Goal: Task Accomplishment & Management: Use online tool/utility

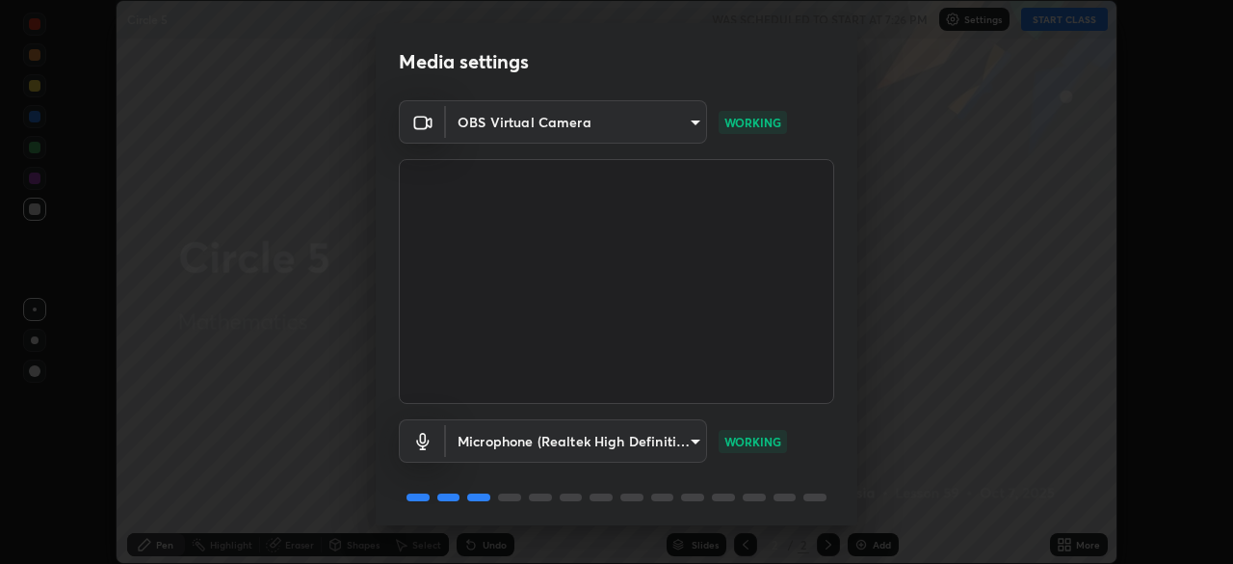
scroll to position [68, 0]
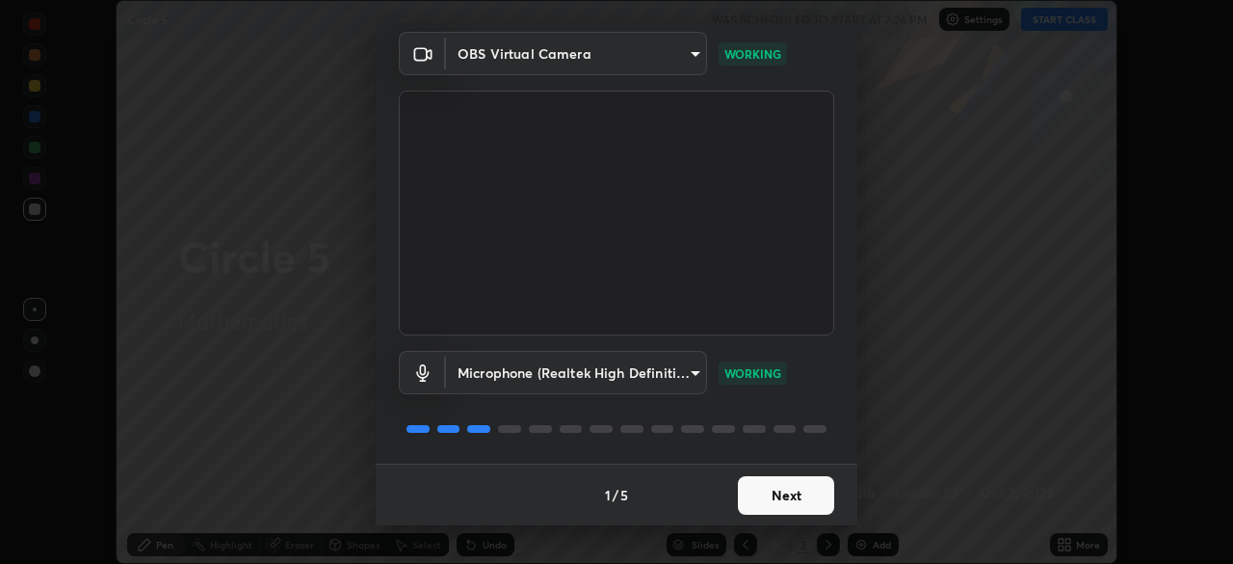
click at [794, 490] on button "Next" at bounding box center [786, 495] width 96 height 39
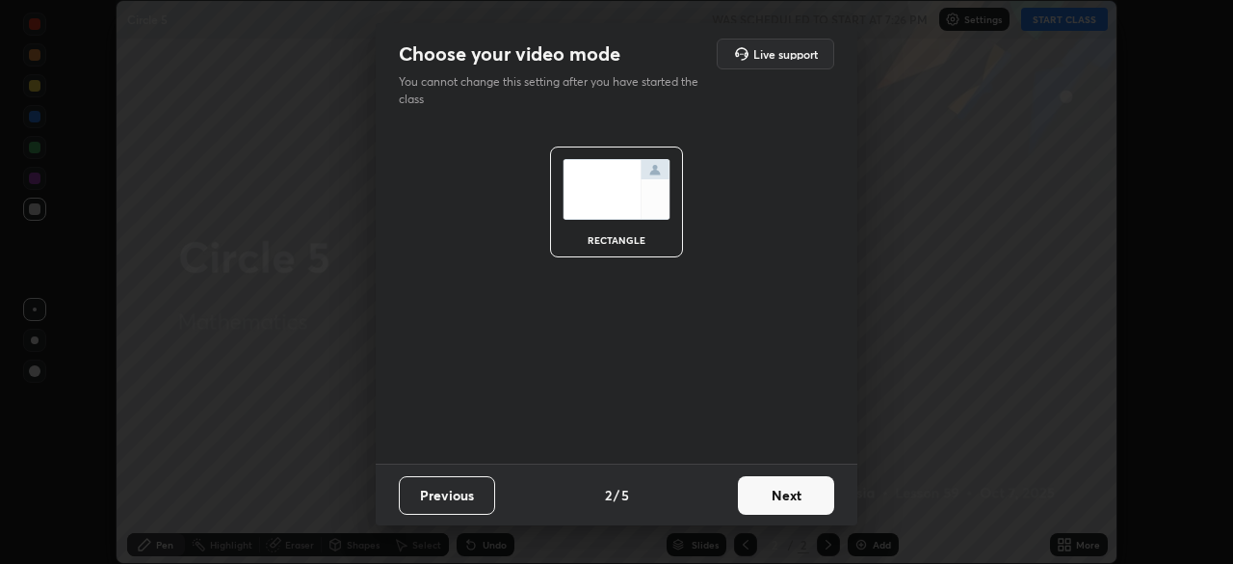
click at [794, 501] on button "Next" at bounding box center [786, 495] width 96 height 39
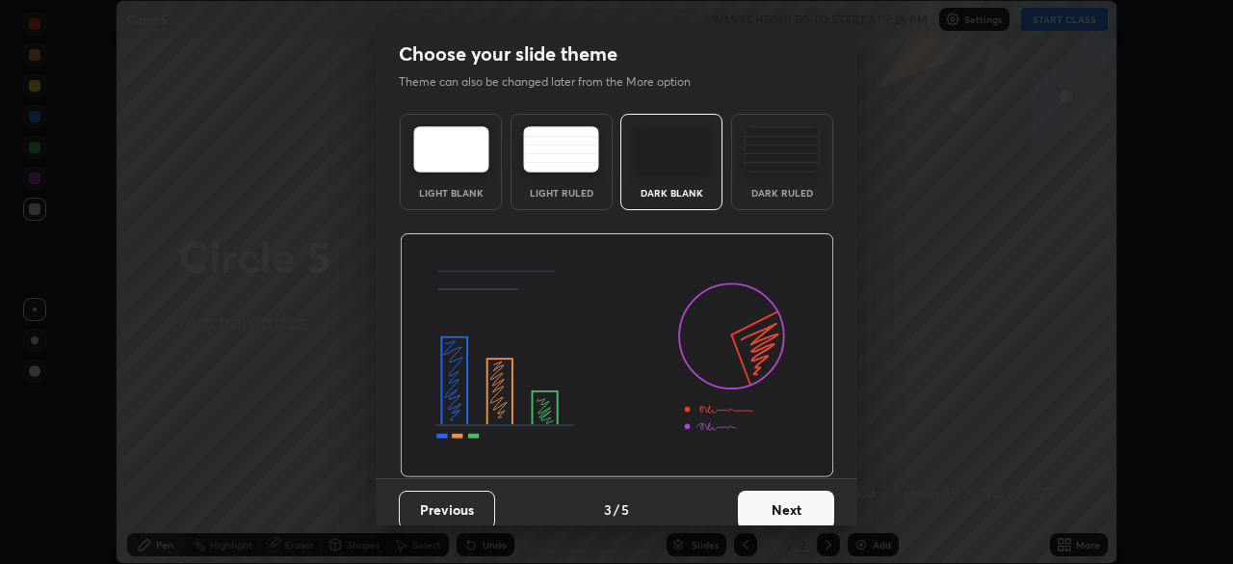
click at [785, 511] on button "Next" at bounding box center [786, 509] width 96 height 39
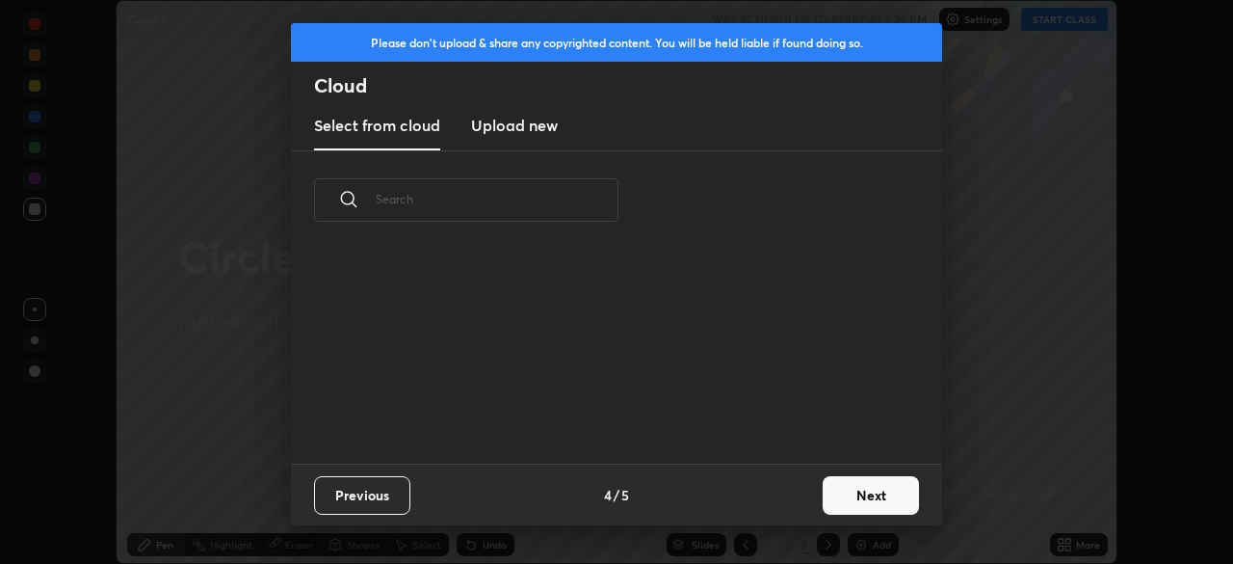
click at [849, 496] on button "Next" at bounding box center [871, 495] width 96 height 39
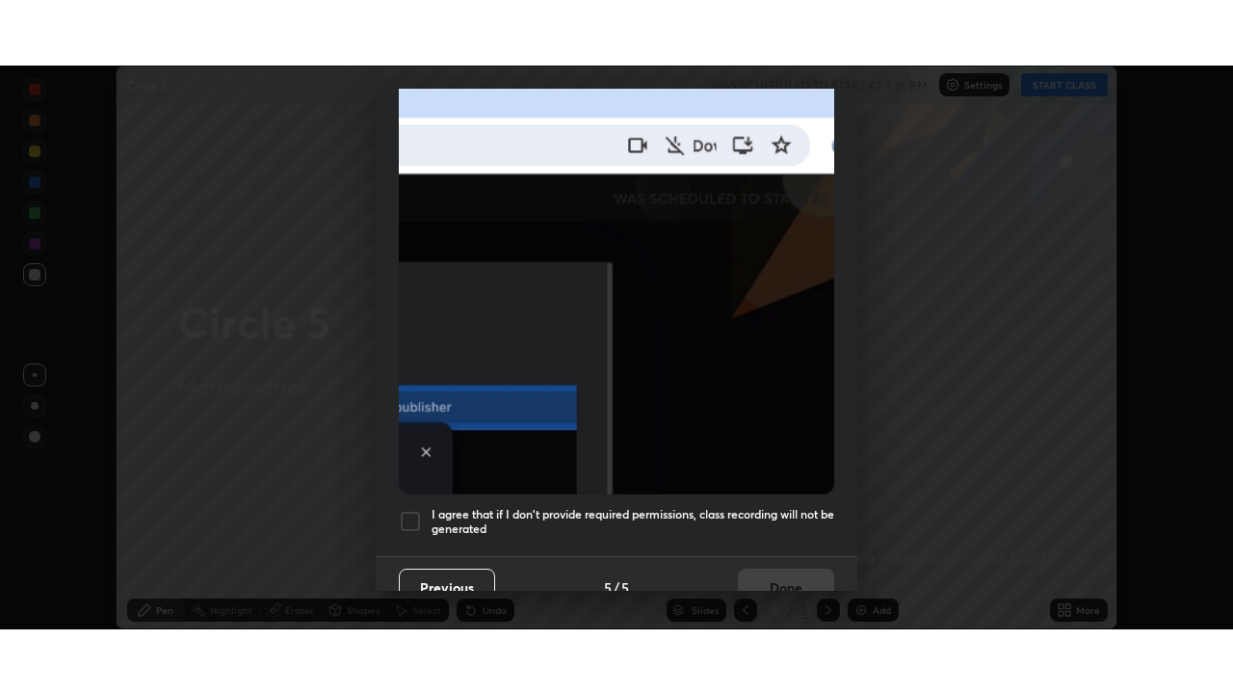
scroll to position [461, 0]
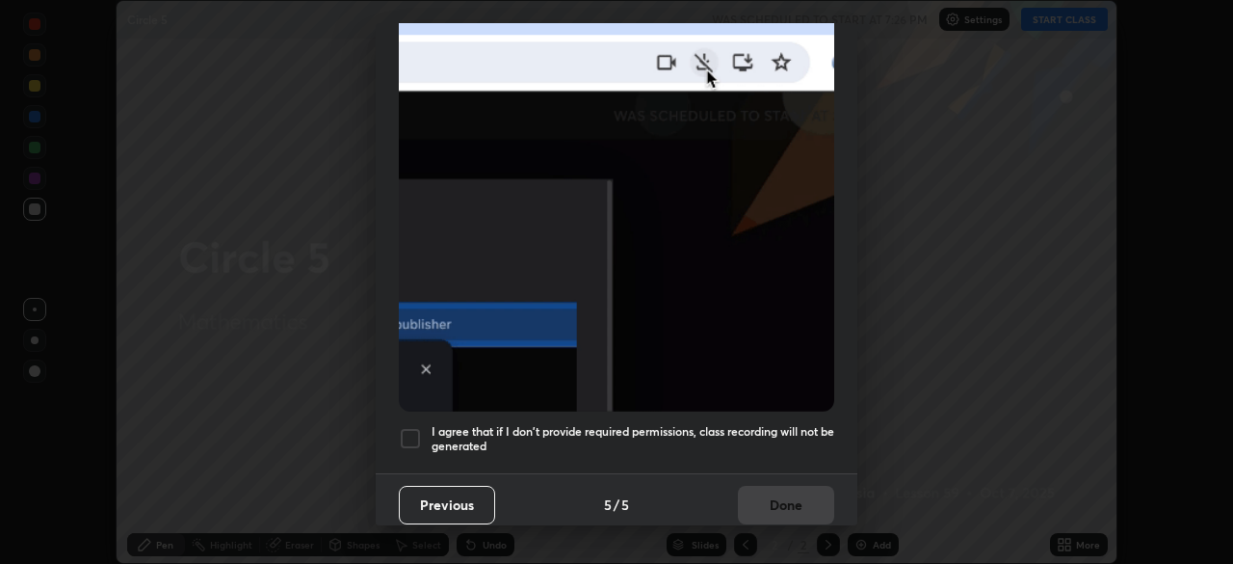
click at [412, 427] on div at bounding box center [410, 438] width 23 height 23
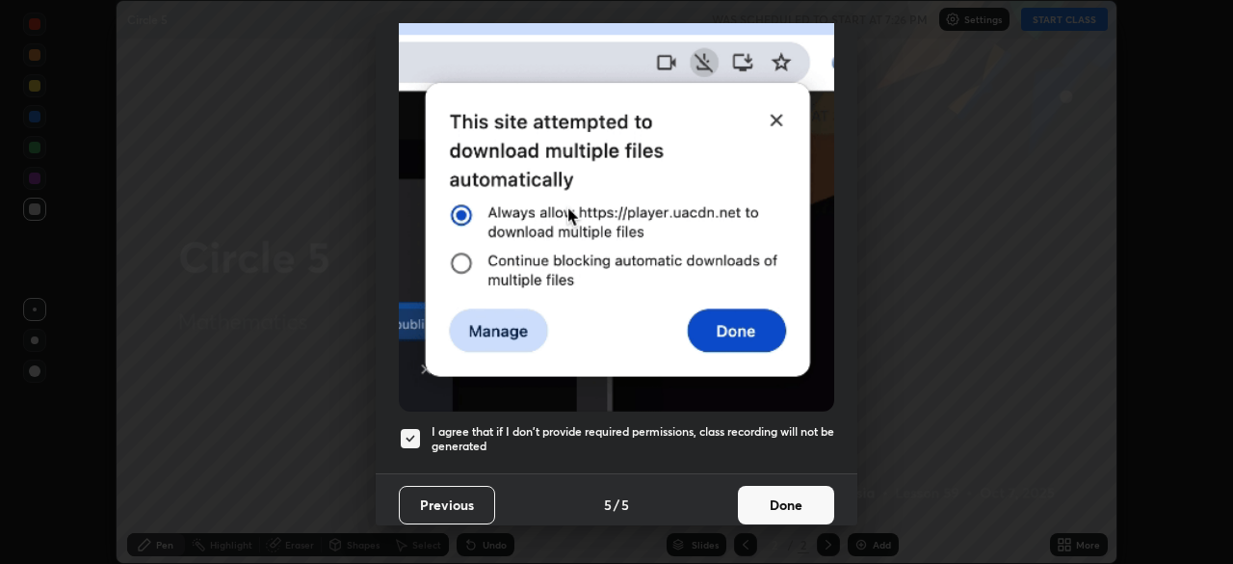
click at [782, 498] on button "Done" at bounding box center [786, 505] width 96 height 39
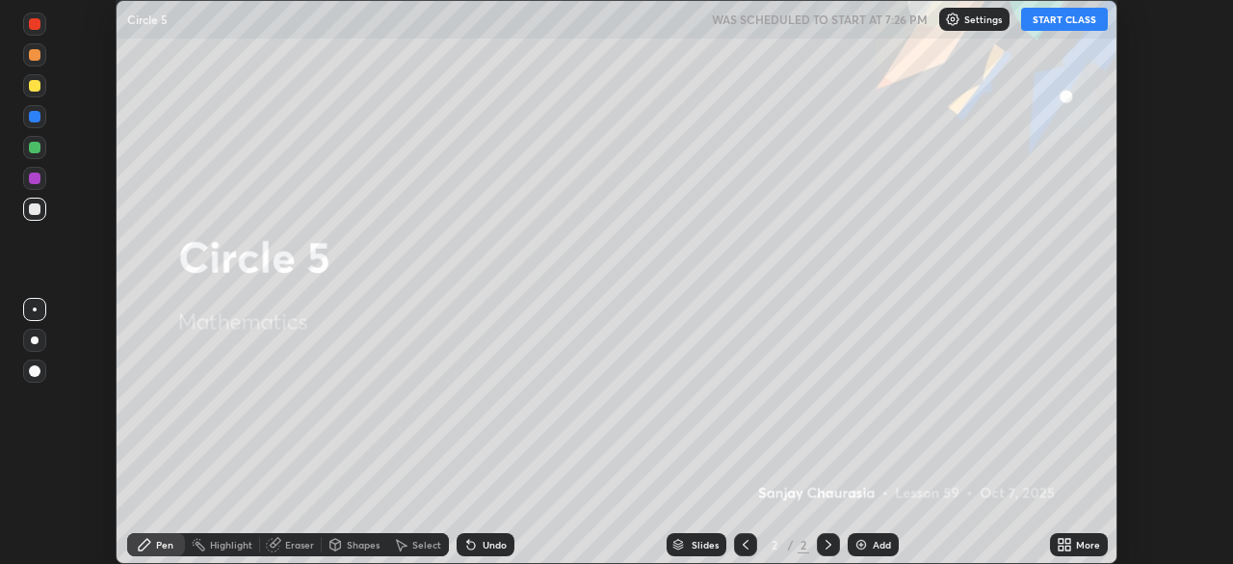
click at [1055, 23] on button "START CLASS" at bounding box center [1064, 19] width 87 height 23
click at [881, 544] on div "Add" at bounding box center [882, 545] width 18 height 10
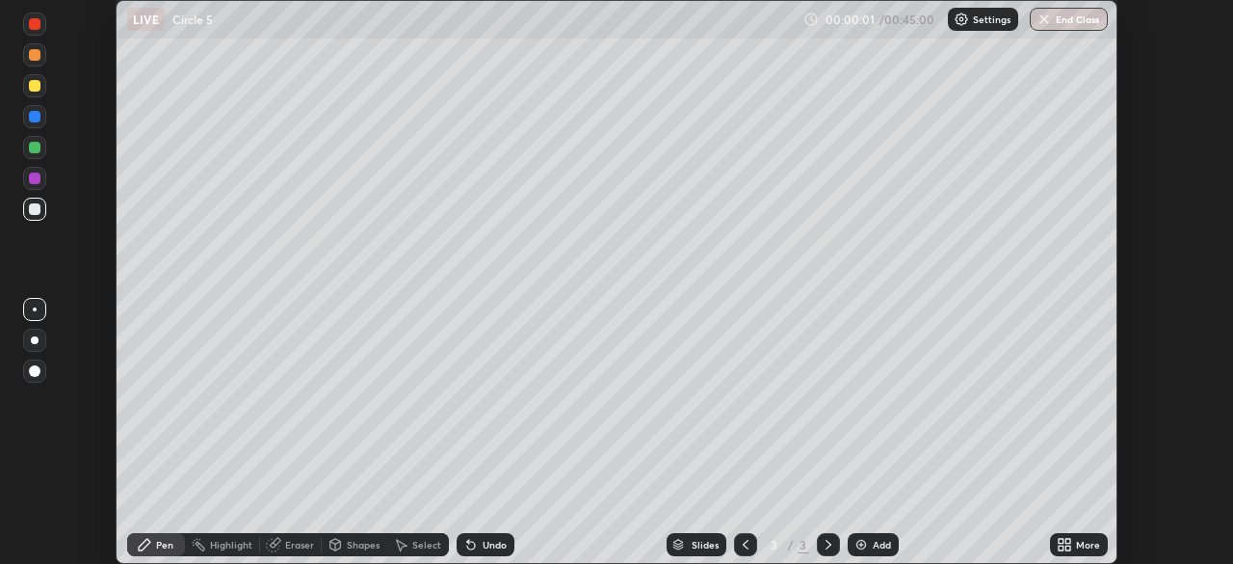
click at [1061, 540] on icon at bounding box center [1061, 541] width 5 height 5
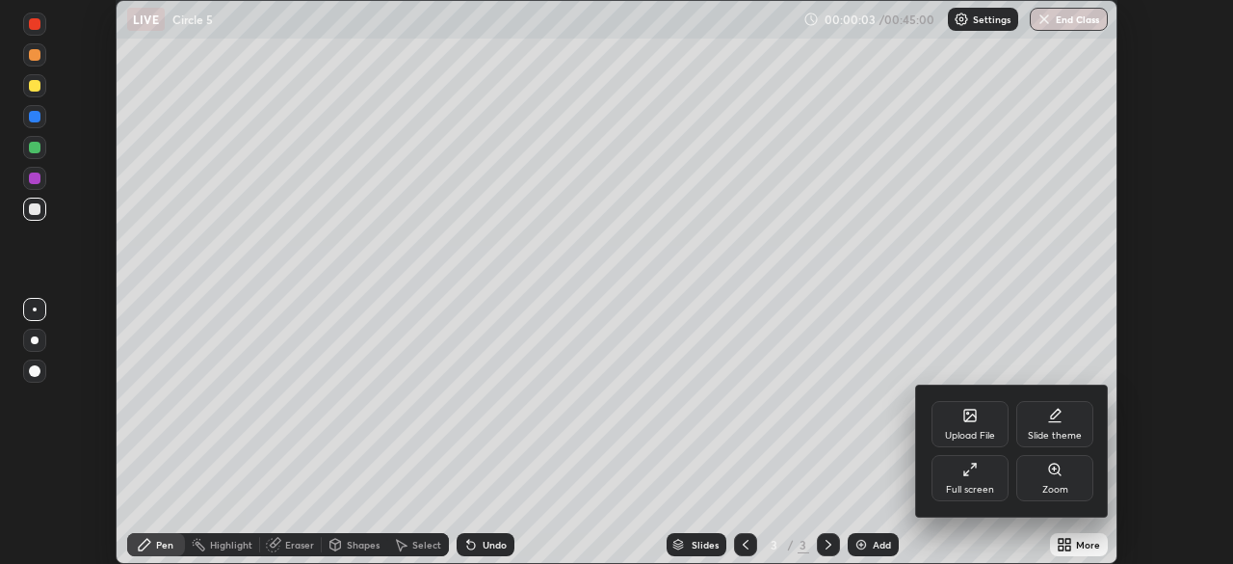
click at [1055, 543] on div at bounding box center [616, 282] width 1233 height 564
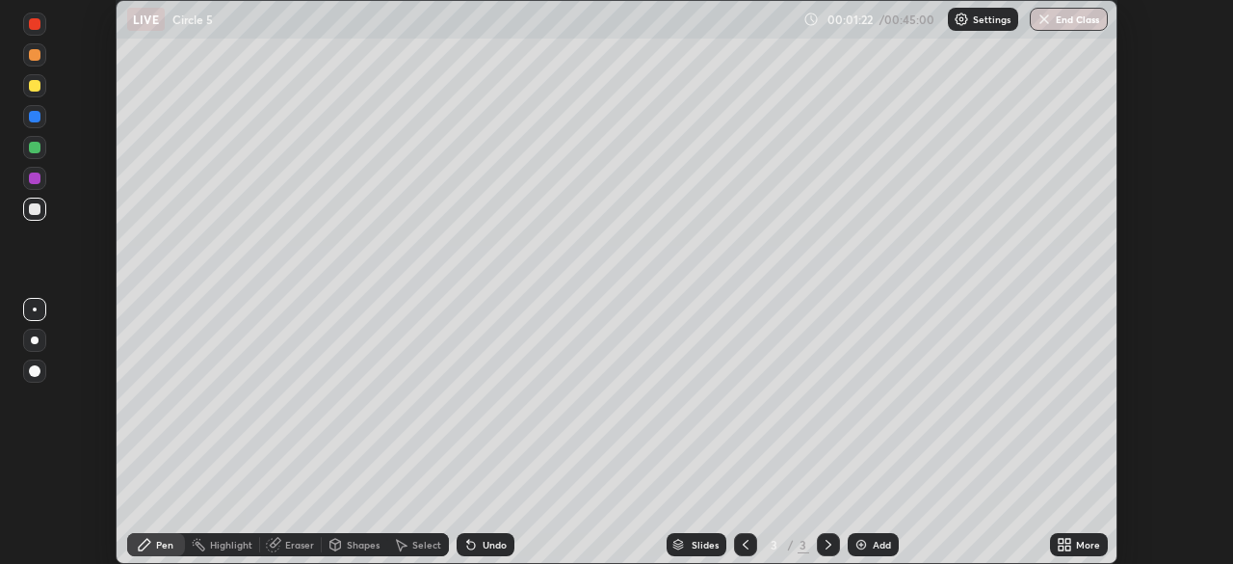
click at [866, 542] on img at bounding box center [861, 544] width 15 height 15
click at [861, 544] on img at bounding box center [861, 544] width 15 height 15
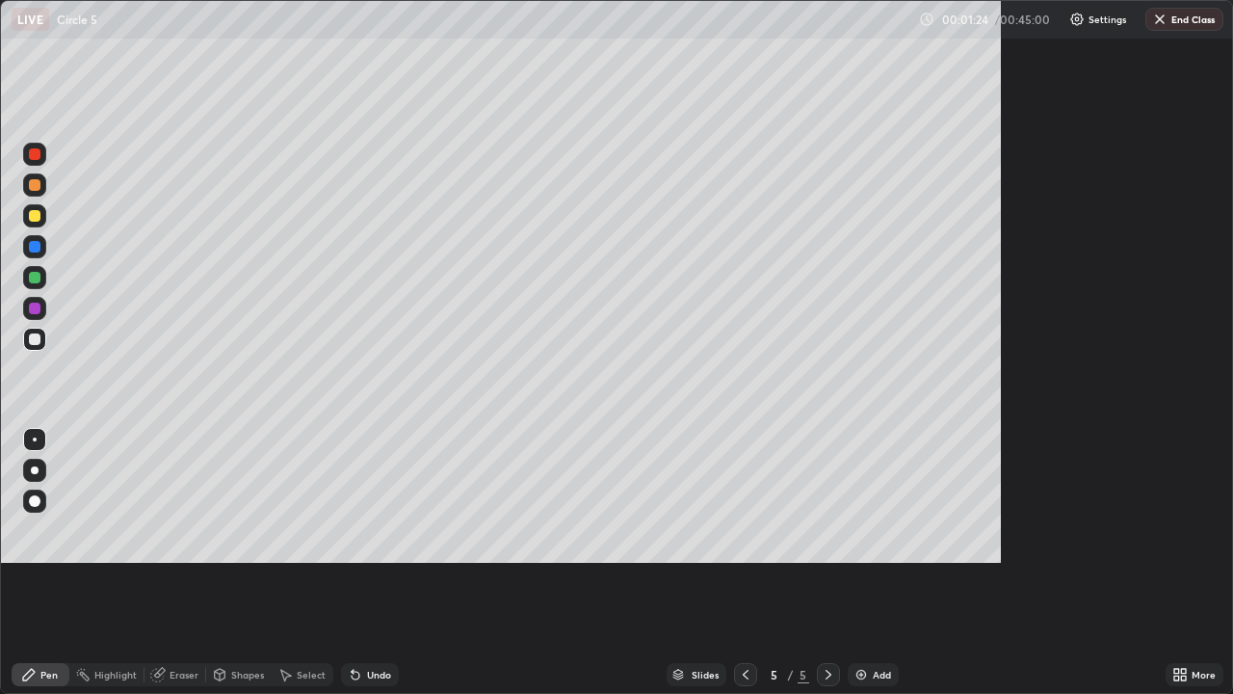
scroll to position [694, 1233]
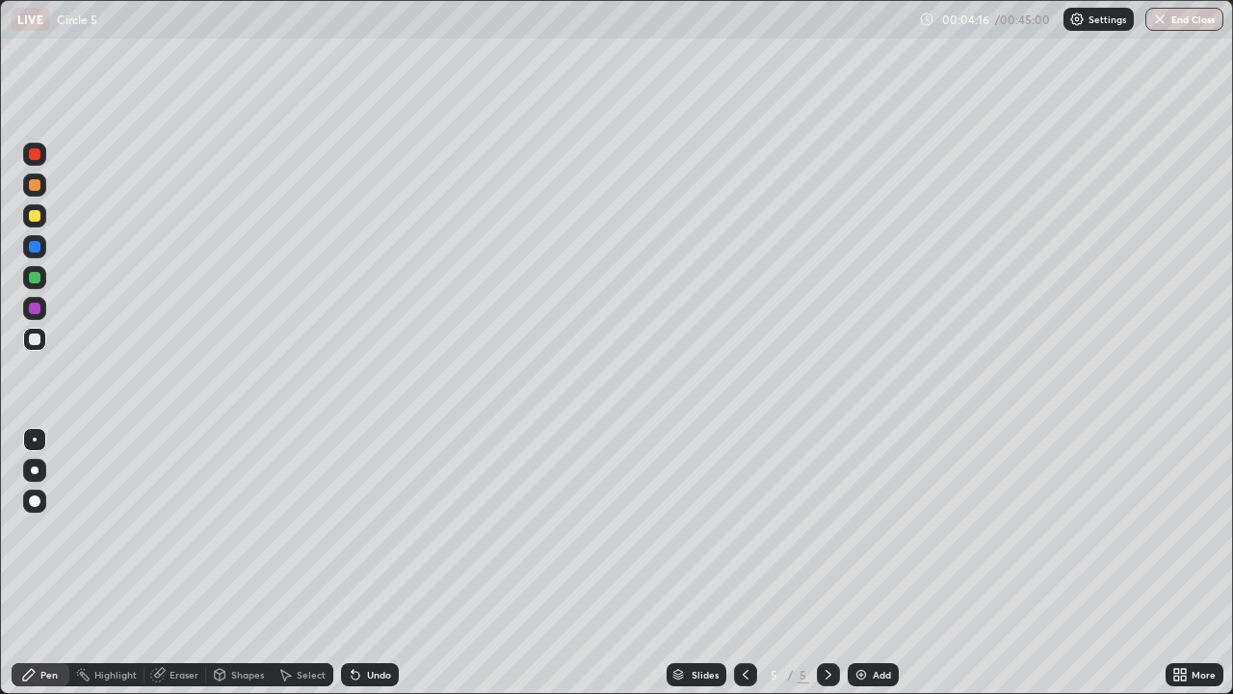
click at [40, 281] on div at bounding box center [34, 277] width 23 height 23
click at [40, 218] on div at bounding box center [35, 216] width 12 height 12
click at [41, 160] on div at bounding box center [34, 154] width 23 height 23
click at [35, 155] on div at bounding box center [35, 154] width 12 height 12
click at [40, 219] on div at bounding box center [34, 215] width 23 height 23
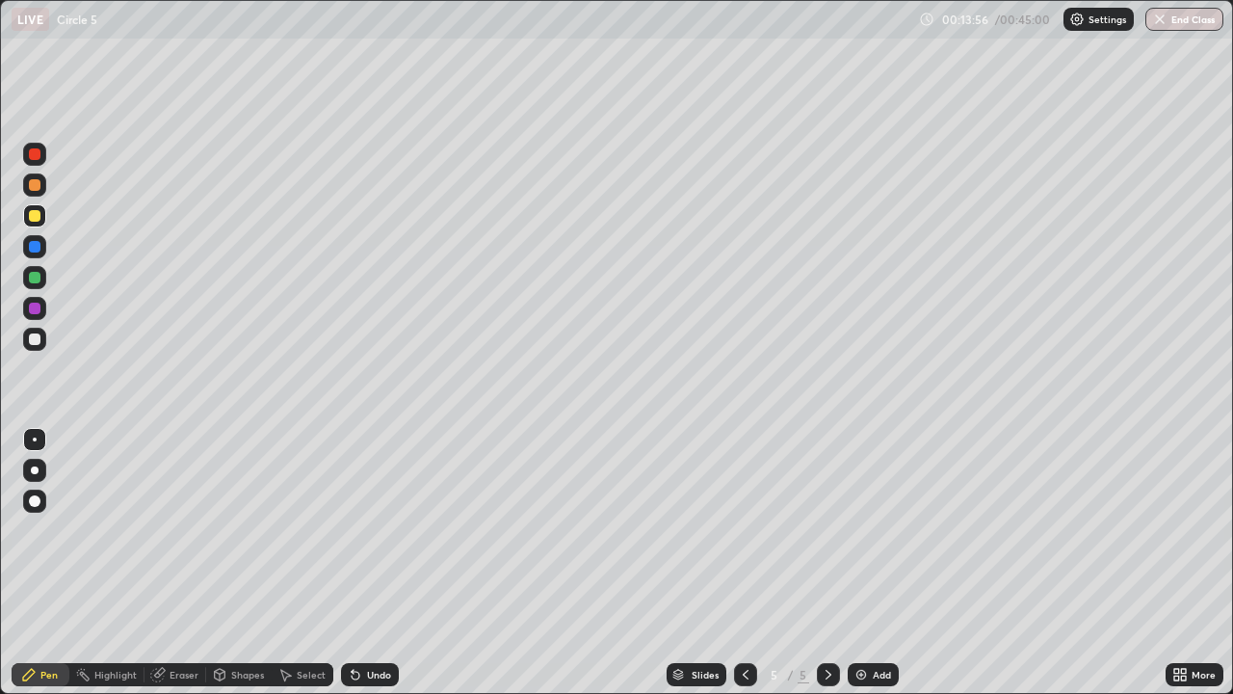
click at [181, 563] on div "Eraser" at bounding box center [184, 675] width 29 height 10
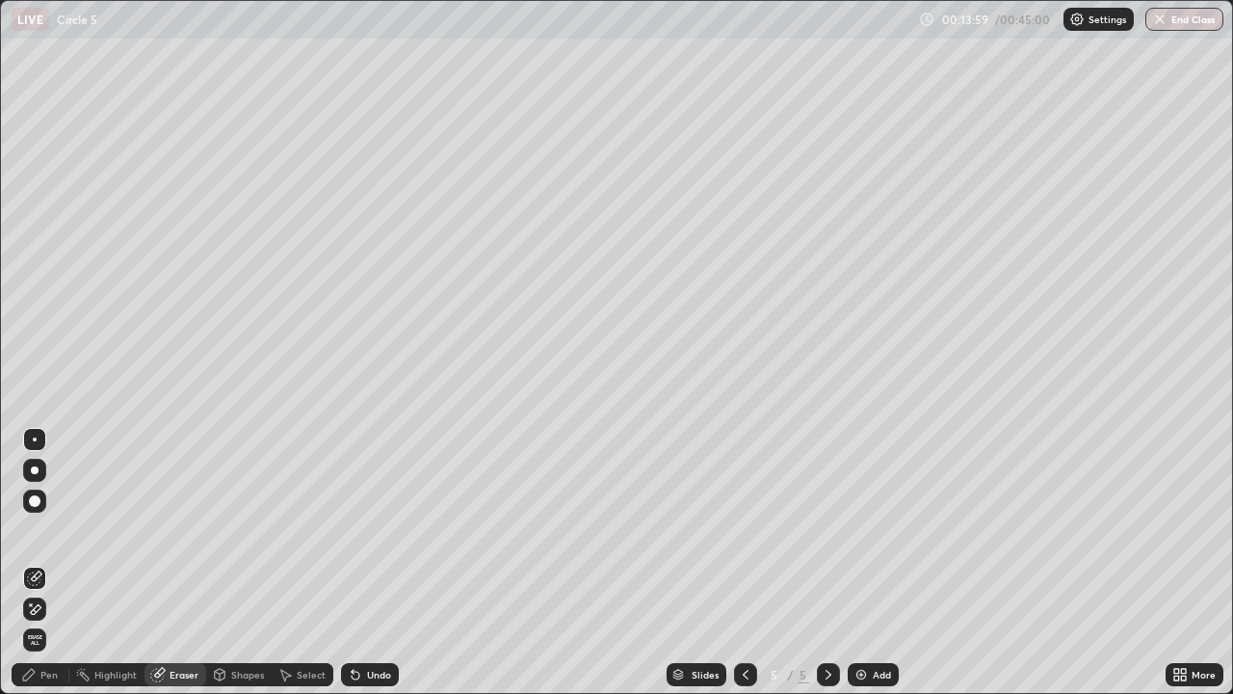
click at [54, 563] on div "Pen" at bounding box center [48, 675] width 17 height 10
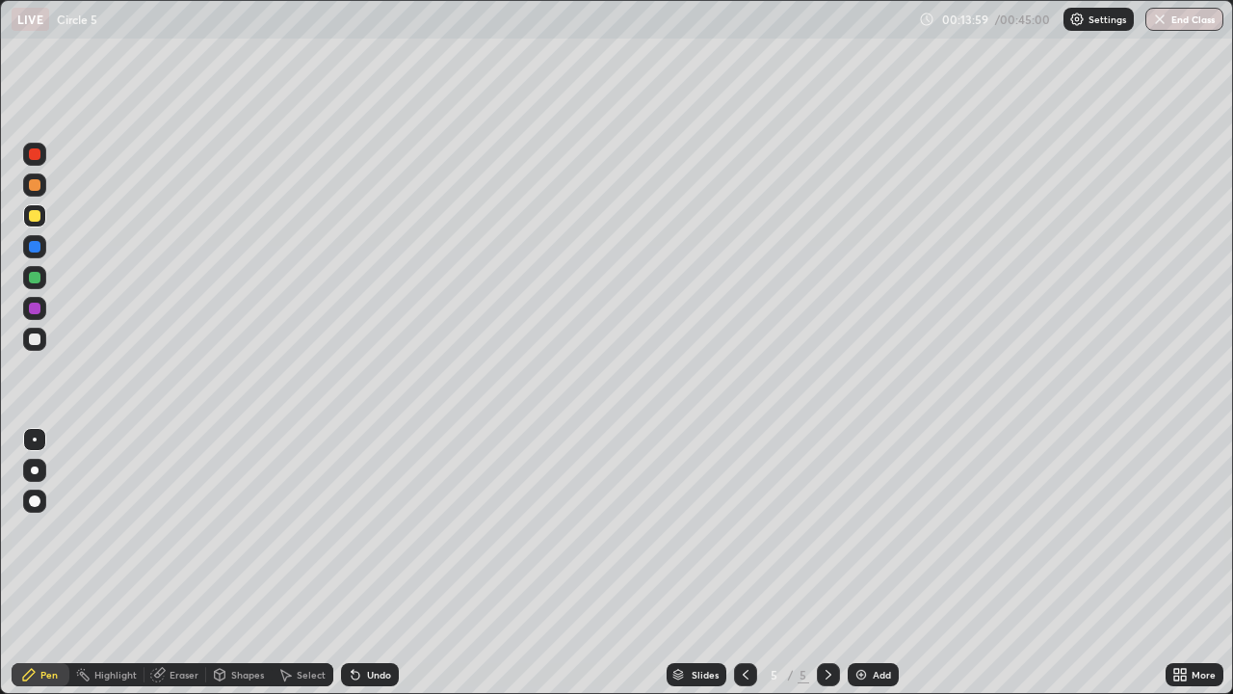
click at [36, 247] on div at bounding box center [35, 247] width 12 height 12
click at [882, 563] on div "Add" at bounding box center [873, 674] width 51 height 23
click at [744, 563] on icon at bounding box center [745, 674] width 15 height 15
click at [875, 563] on div "Add" at bounding box center [873, 674] width 51 height 23
click at [40, 219] on div at bounding box center [35, 216] width 12 height 12
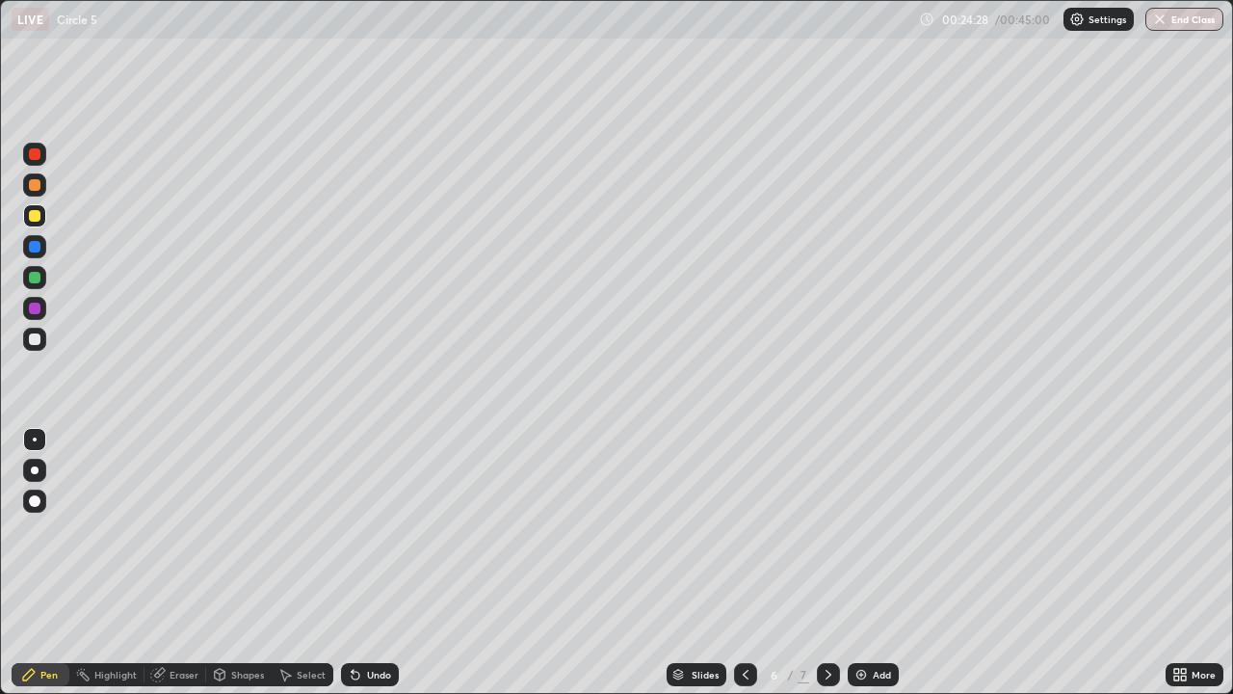
click at [880, 563] on div "Add" at bounding box center [882, 675] width 18 height 10
click at [40, 186] on div at bounding box center [35, 185] width 12 height 12
click at [36, 155] on div at bounding box center [35, 154] width 12 height 12
click at [34, 245] on div at bounding box center [35, 247] width 12 height 12
click at [34, 307] on div at bounding box center [35, 309] width 12 height 12
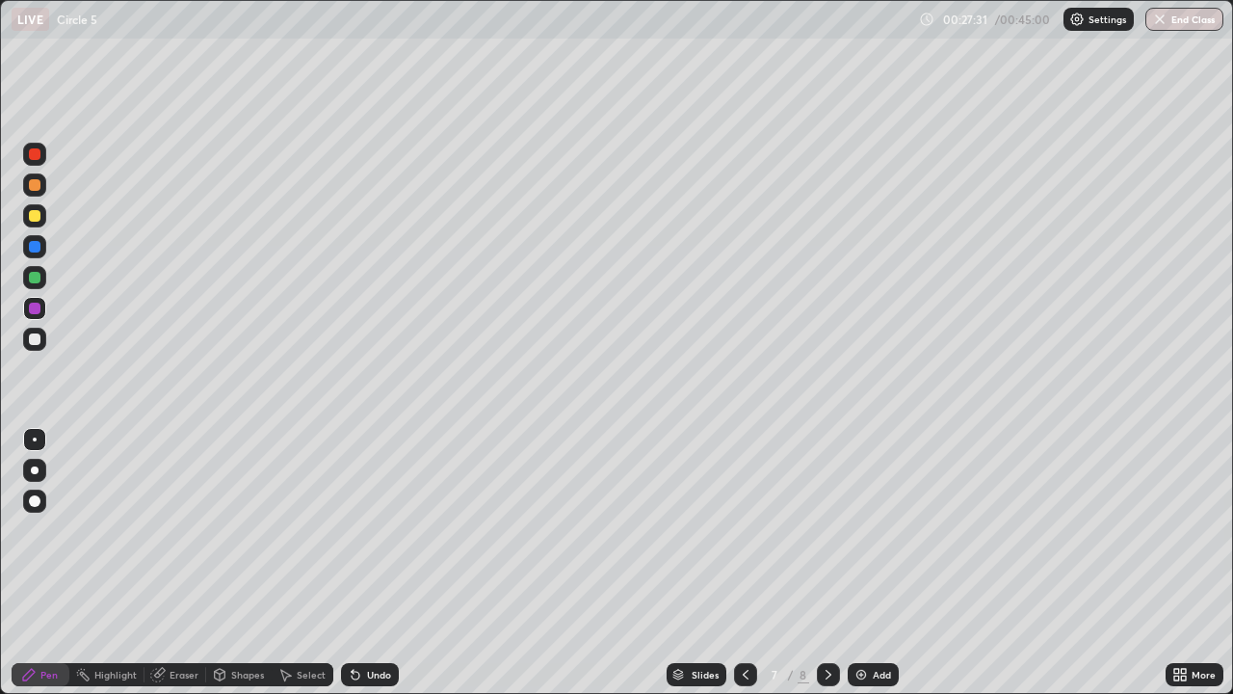
click at [36, 339] on div at bounding box center [35, 339] width 12 height 12
click at [36, 311] on div at bounding box center [35, 309] width 12 height 12
click at [33, 276] on div at bounding box center [35, 278] width 12 height 12
click at [33, 338] on div at bounding box center [35, 339] width 12 height 12
click at [35, 223] on div at bounding box center [34, 215] width 23 height 23
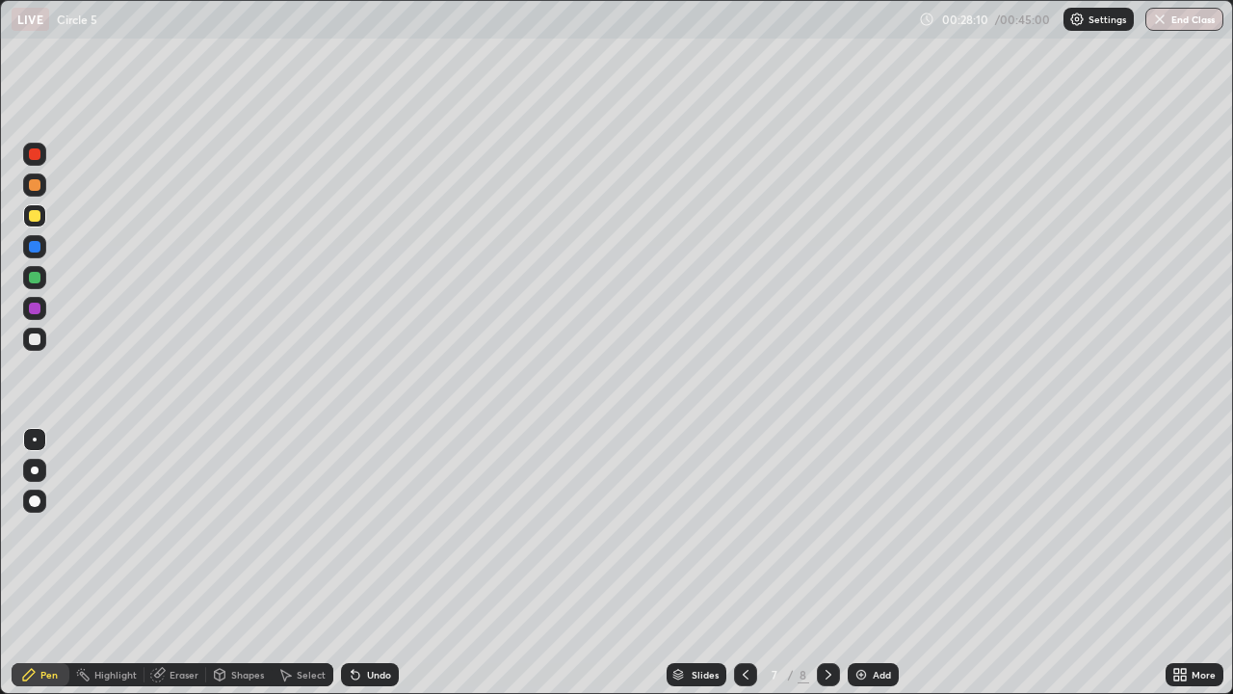
click at [36, 247] on div at bounding box center [35, 247] width 12 height 12
click at [39, 163] on div at bounding box center [34, 154] width 23 height 23
click at [36, 188] on div at bounding box center [35, 185] width 12 height 12
click at [883, 563] on div "Add" at bounding box center [882, 675] width 18 height 10
click at [33, 339] on div at bounding box center [35, 339] width 12 height 12
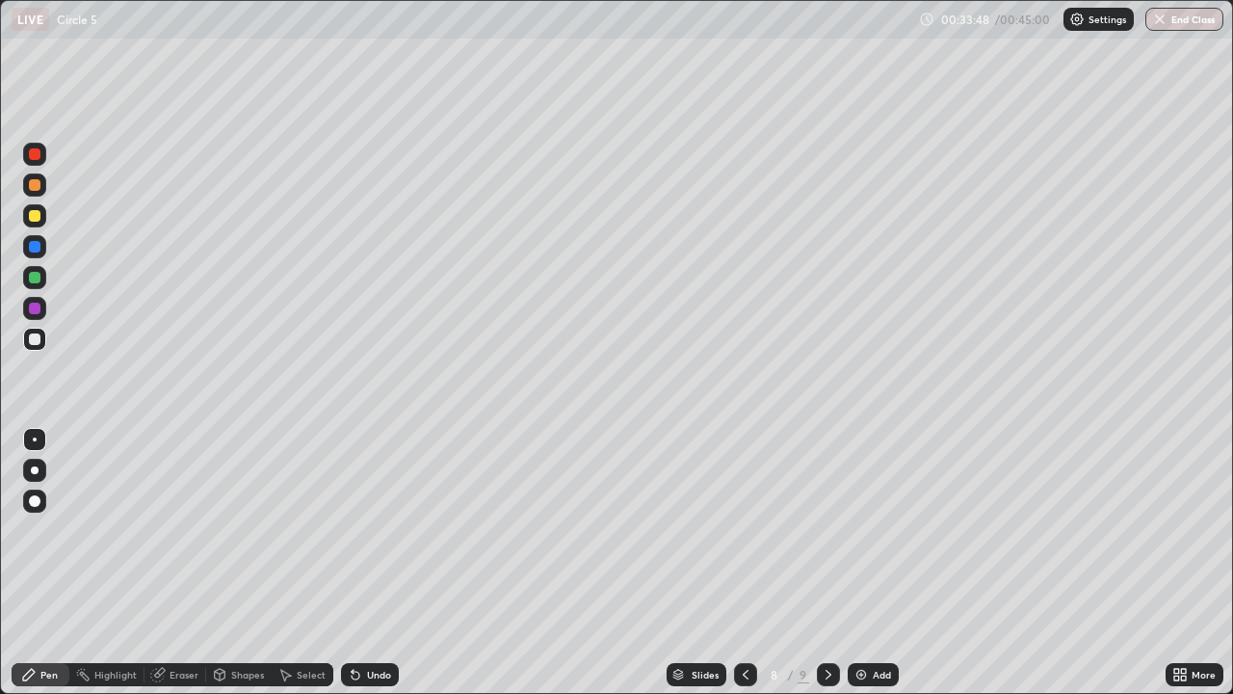
click at [34, 215] on div at bounding box center [35, 216] width 12 height 12
click at [37, 156] on div at bounding box center [35, 154] width 12 height 12
click at [33, 215] on div at bounding box center [35, 216] width 12 height 12
click at [37, 278] on div at bounding box center [35, 278] width 12 height 12
click at [36, 338] on div at bounding box center [35, 339] width 12 height 12
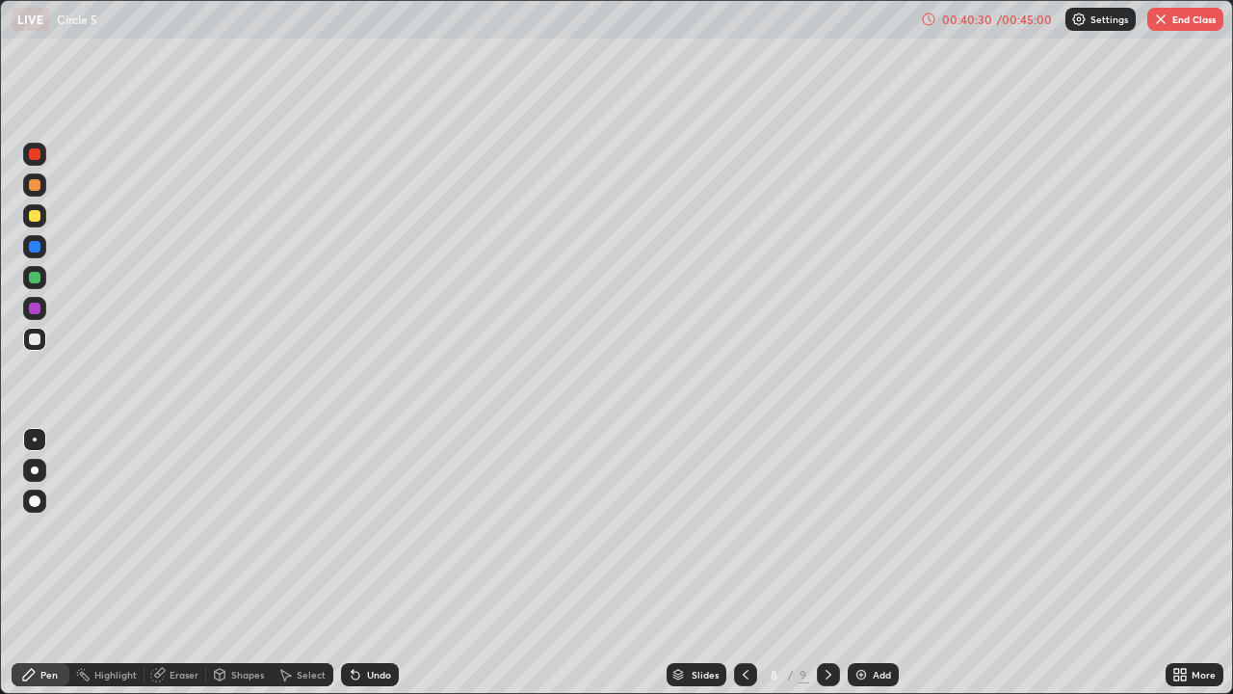
click at [1189, 27] on button "End Class" at bounding box center [1185, 19] width 76 height 23
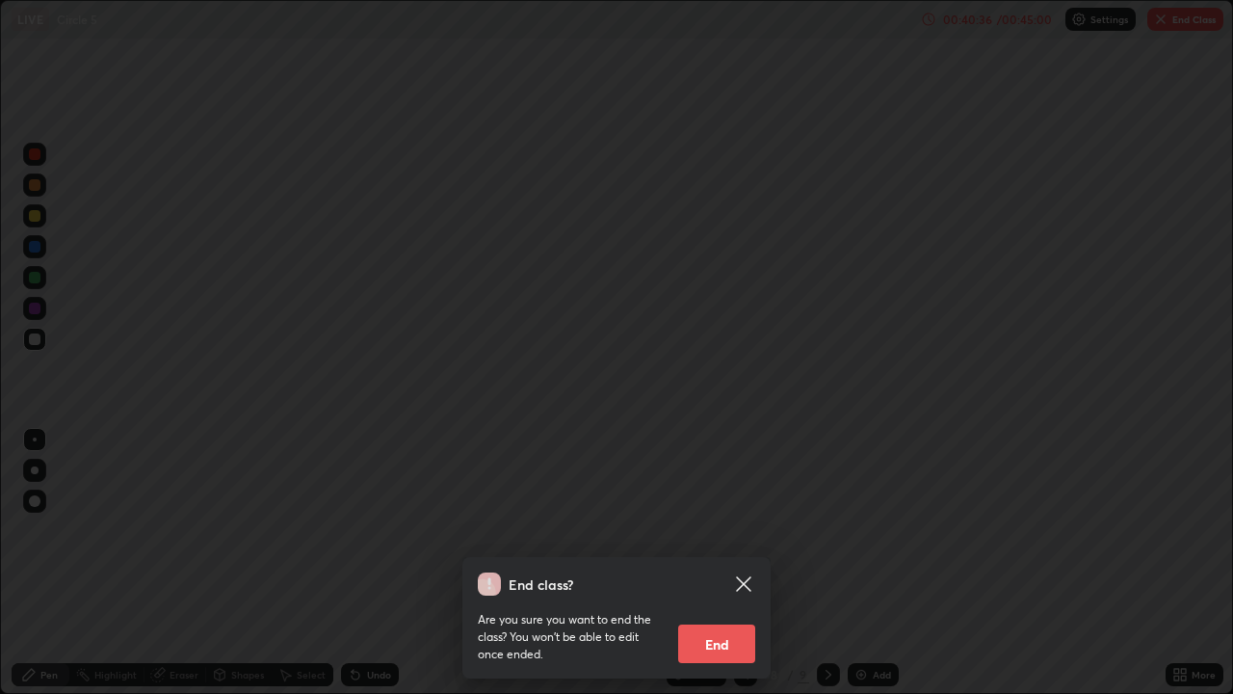
click at [729, 563] on button "End" at bounding box center [716, 643] width 77 height 39
